Goal: Task Accomplishment & Management: Use online tool/utility

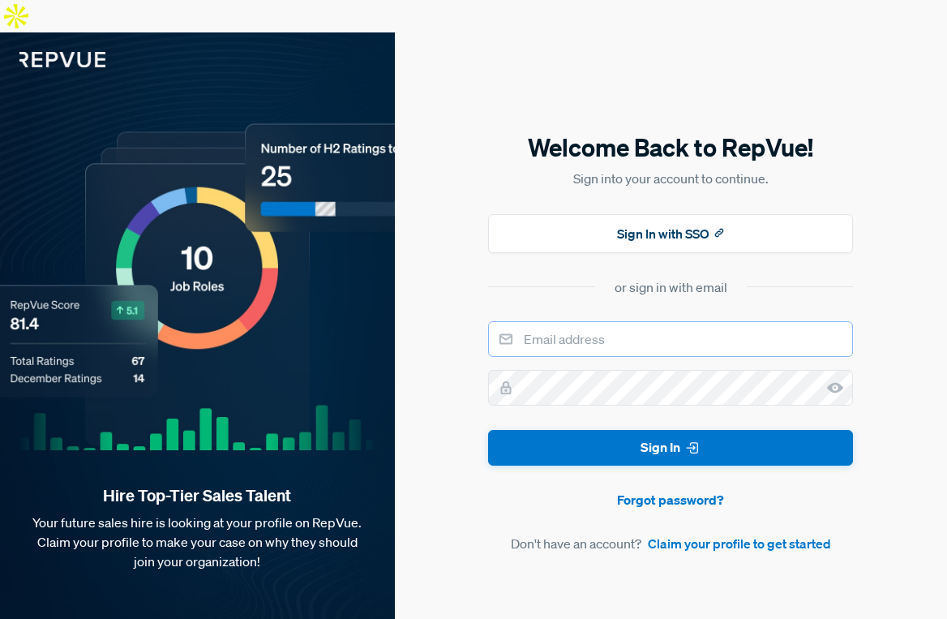
click at [601, 321] on input "email" at bounding box center [670, 339] width 365 height 36
type input "amber+supermetrics@repvue.com"
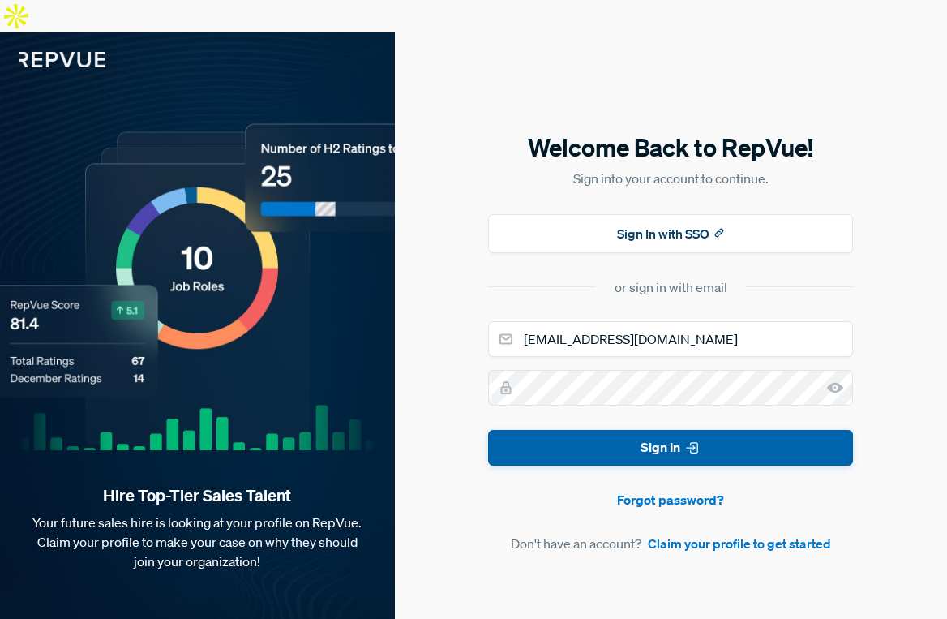
click at [620, 430] on button "Sign In" at bounding box center [670, 448] width 365 height 36
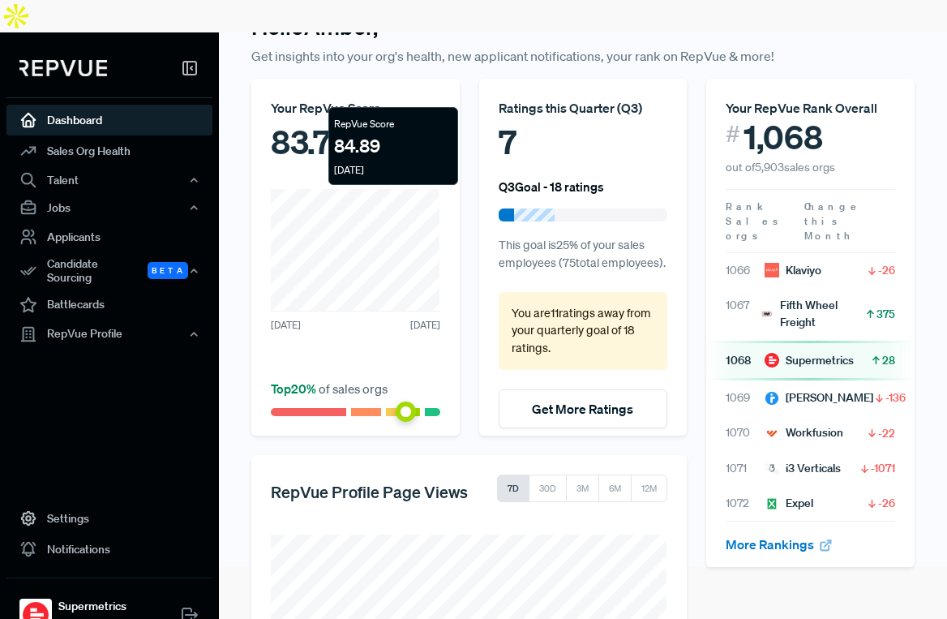
scroll to position [92, 0]
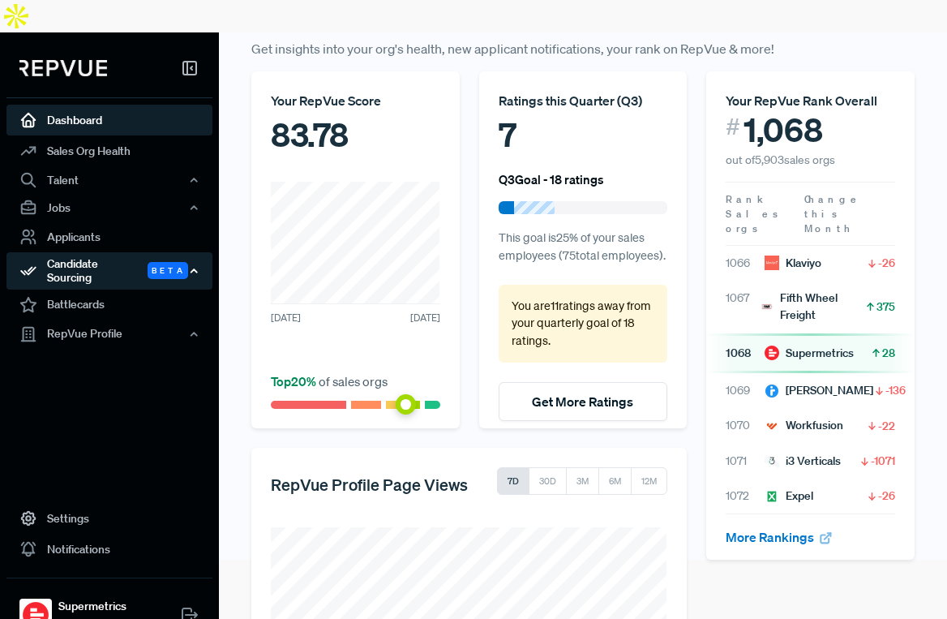
click at [114, 252] on div "Candidate Sourcing Beta" at bounding box center [109, 270] width 206 height 37
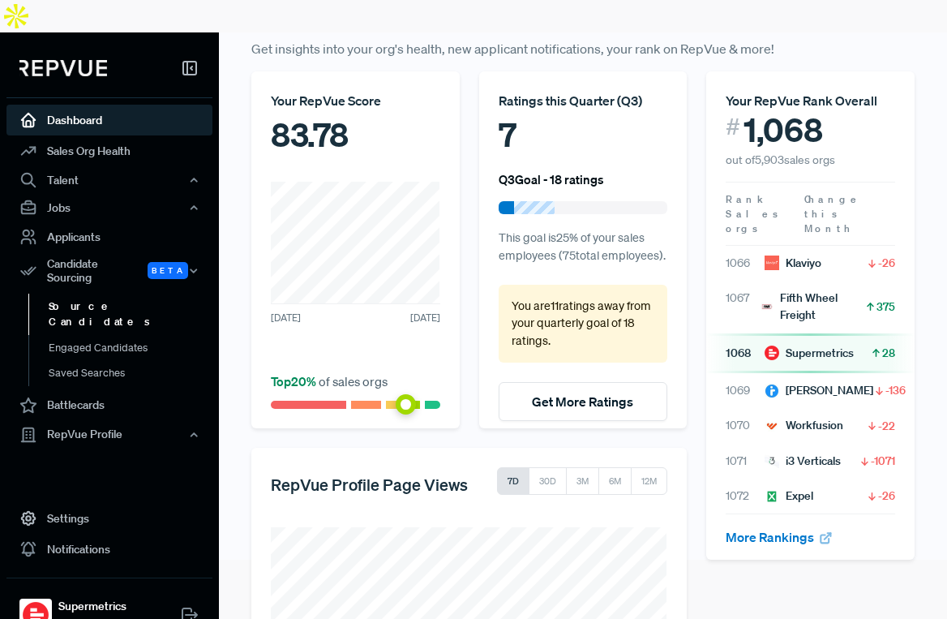
click at [93, 294] on link "Source Candidates" at bounding box center [131, 314] width 206 height 41
